Goal: Find specific page/section: Find specific page/section

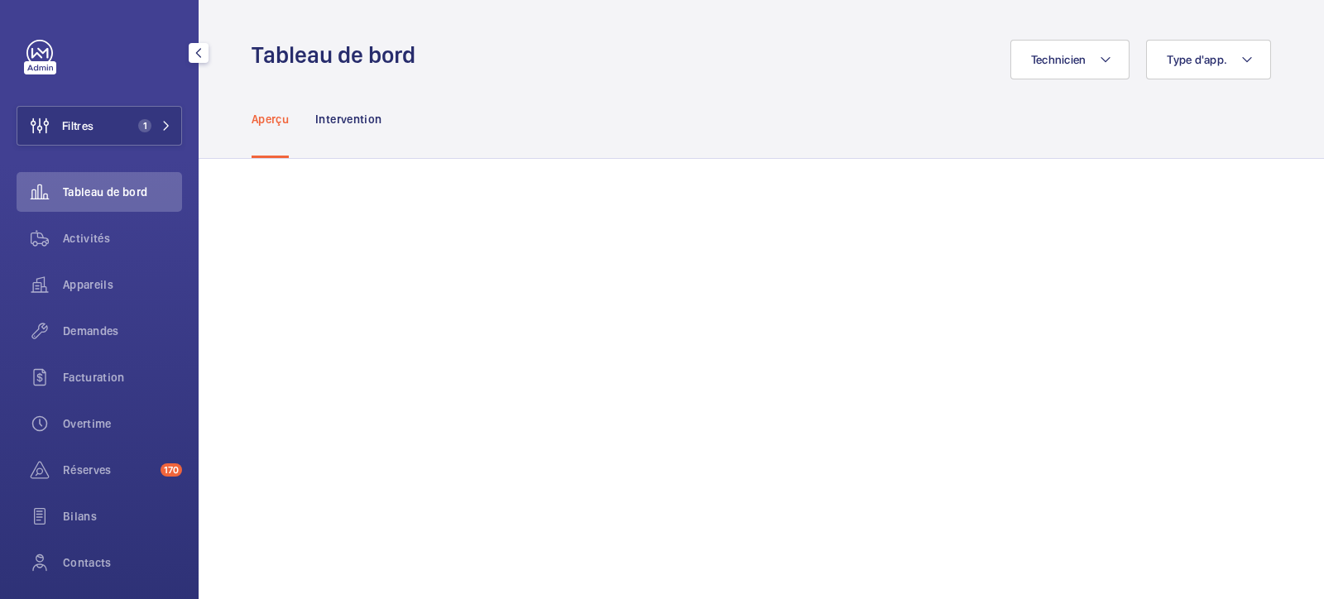
click at [23, 45] on div "Filtres 1 Tableau de bord Activités Appareils Demandes Facturation Overtime Rés…" at bounding box center [99, 338] width 165 height 596
click at [41, 52] on link at bounding box center [39, 53] width 26 height 26
click at [120, 112] on button "Filtres 1" at bounding box center [99, 126] width 165 height 40
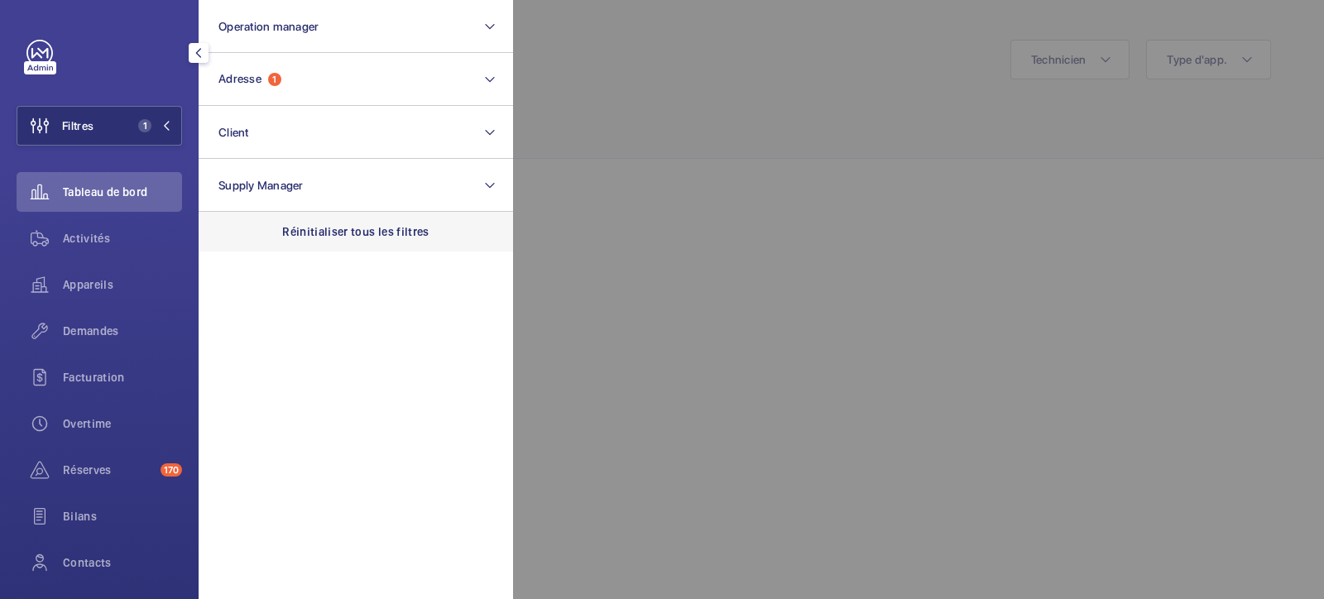
click at [324, 226] on p "Réinitialiser tous les filtres" at bounding box center [355, 231] width 147 height 17
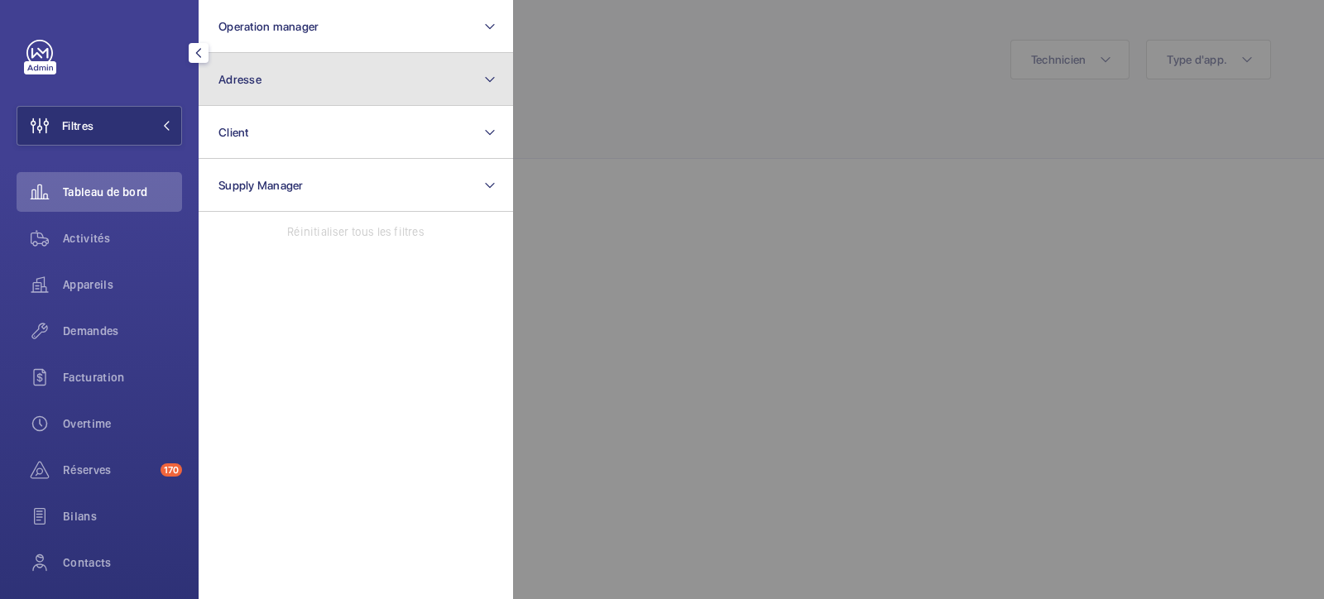
click at [292, 80] on button "Adresse" at bounding box center [356, 79] width 314 height 53
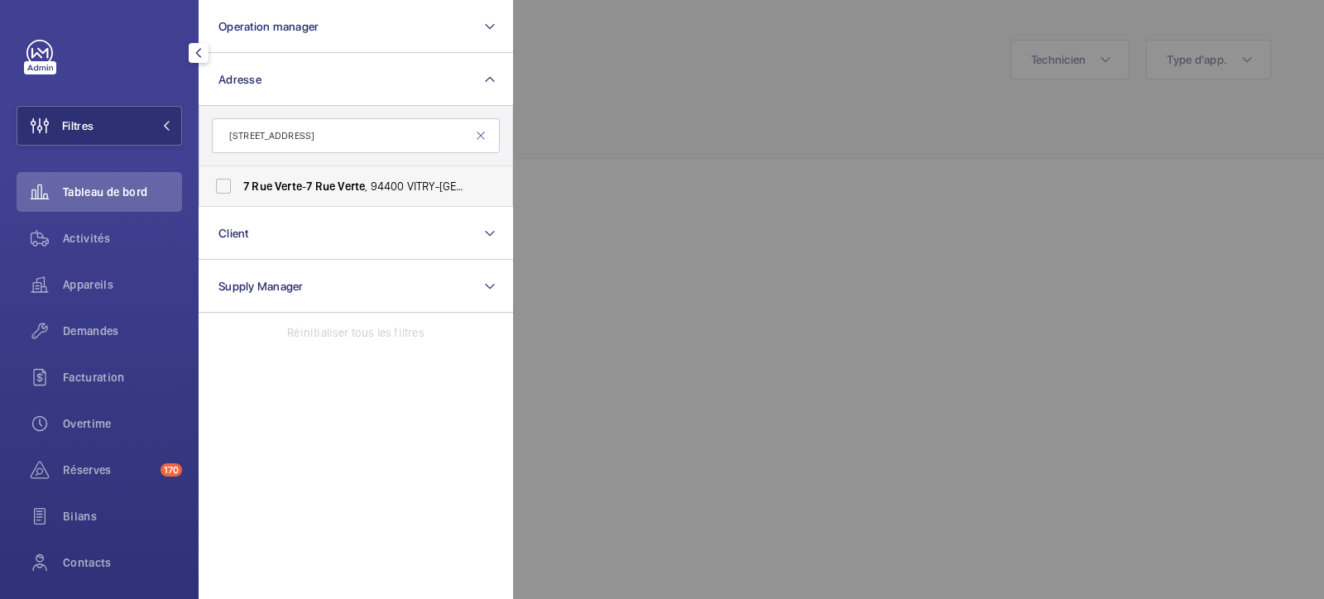
type input "[STREET_ADDRESS]"
click at [213, 180] on label "[STREET_ADDRESS] - [STREET_ADDRESS]" at bounding box center [343, 186] width 288 height 40
click at [213, 180] on input "[STREET_ADDRESS] - [STREET_ADDRESS]" at bounding box center [223, 186] width 33 height 33
checkbox input "true"
click at [605, 105] on div at bounding box center [1175, 299] width 1324 height 599
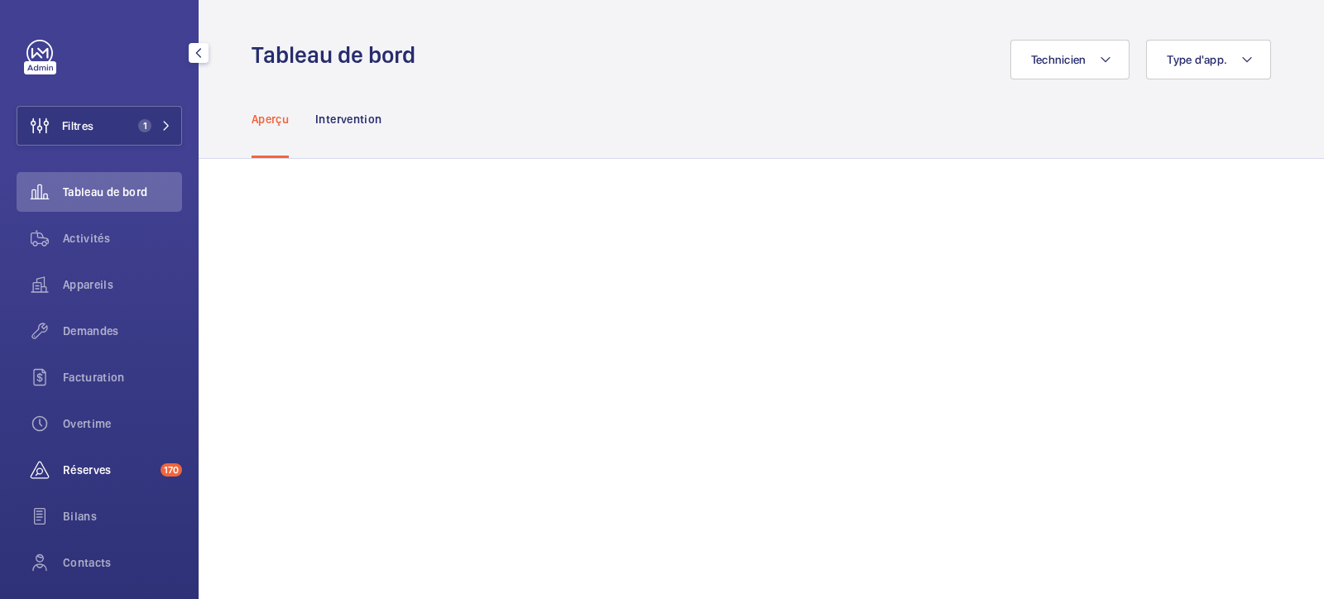
click at [95, 464] on span "Réserves" at bounding box center [108, 470] width 91 height 17
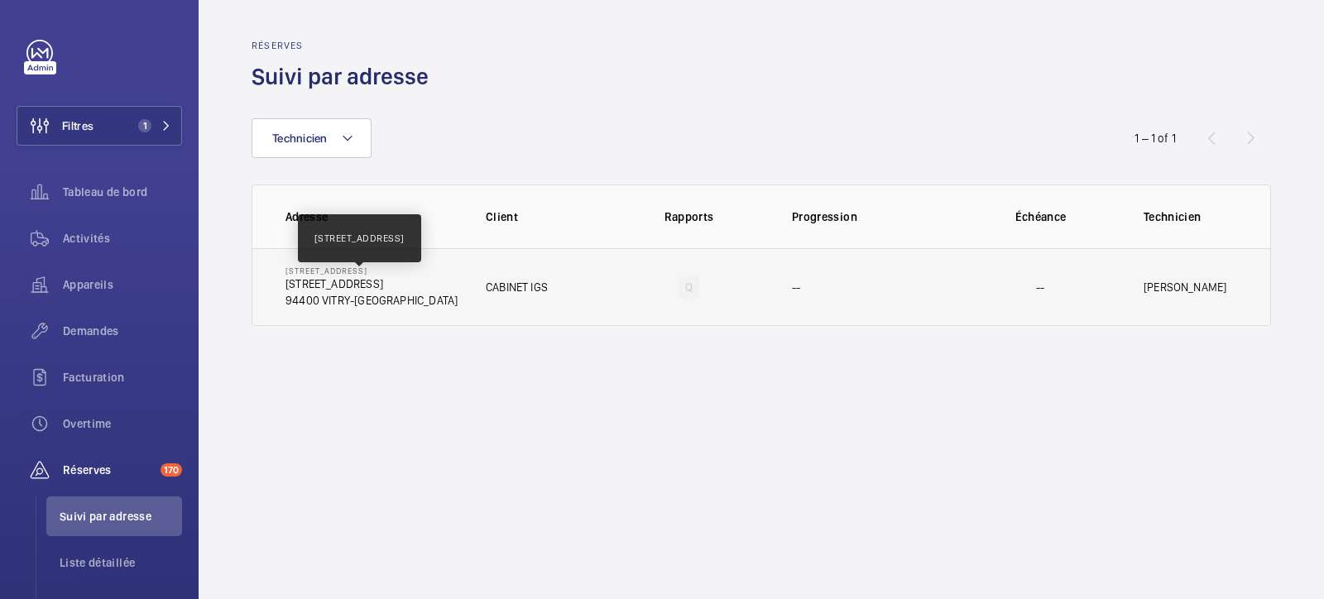
click at [347, 280] on p "[STREET_ADDRESS]" at bounding box center [371, 283] width 172 height 17
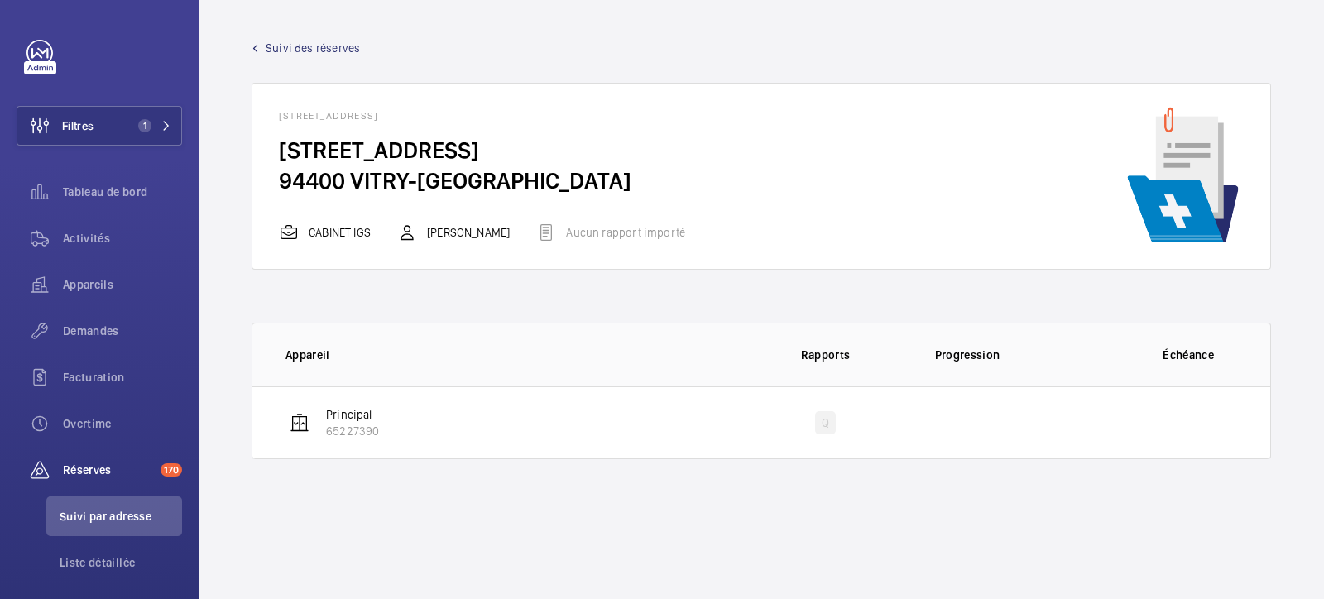
click at [283, 50] on span "Suivi des réserves" at bounding box center [313, 48] width 94 height 17
